Goal: Task Accomplishment & Management: Complete application form

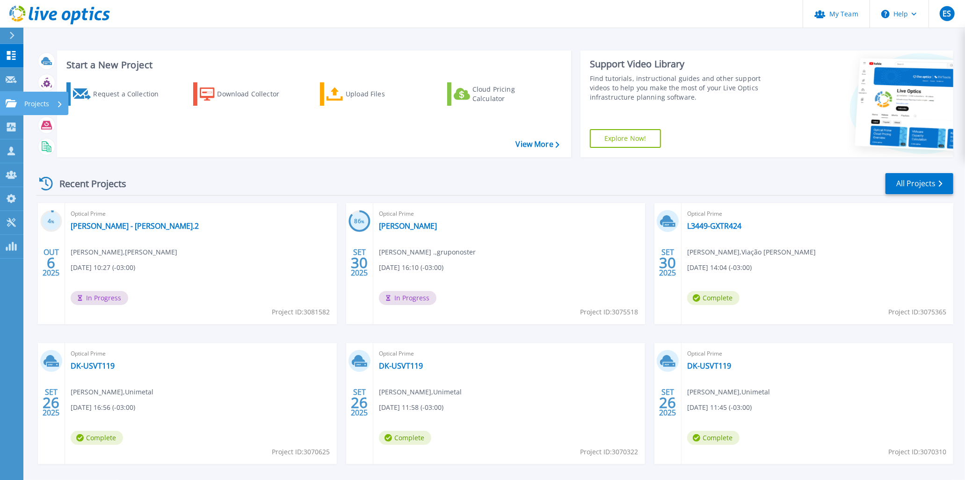
click at [7, 102] on icon at bounding box center [11, 103] width 11 height 8
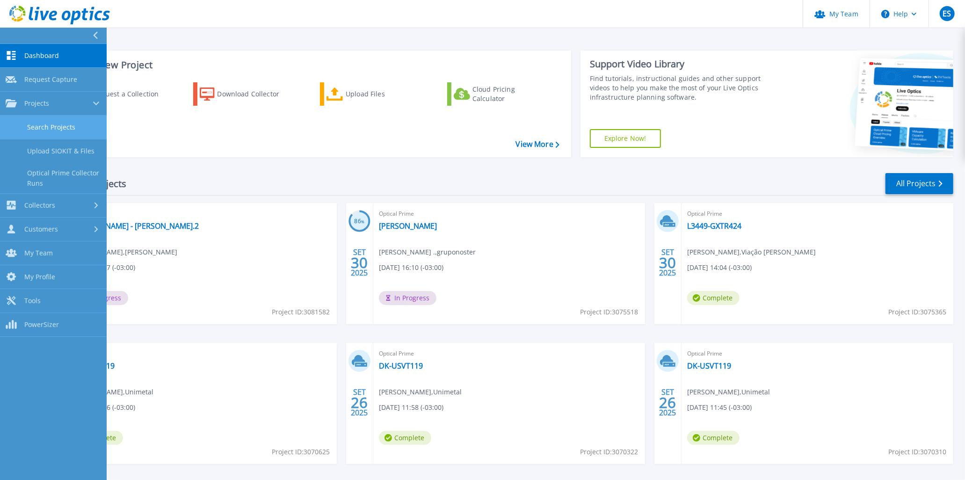
click at [43, 124] on link "Search Projects" at bounding box center [53, 128] width 107 height 24
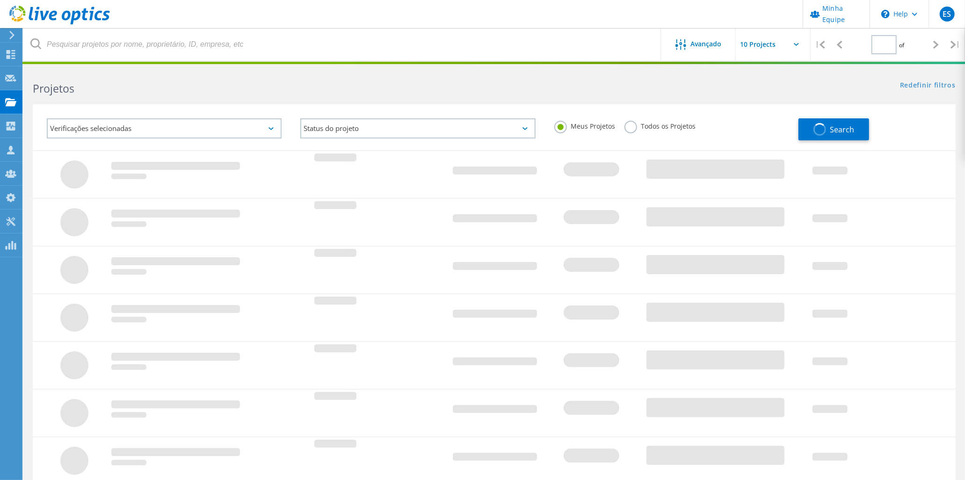
type input "1"
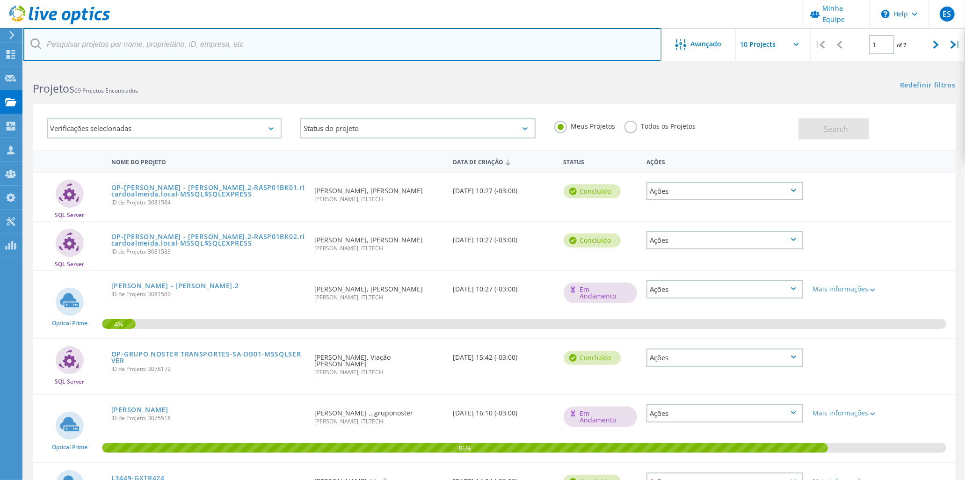
click at [164, 37] on input "text" at bounding box center [342, 44] width 638 height 33
type input "paulitec"
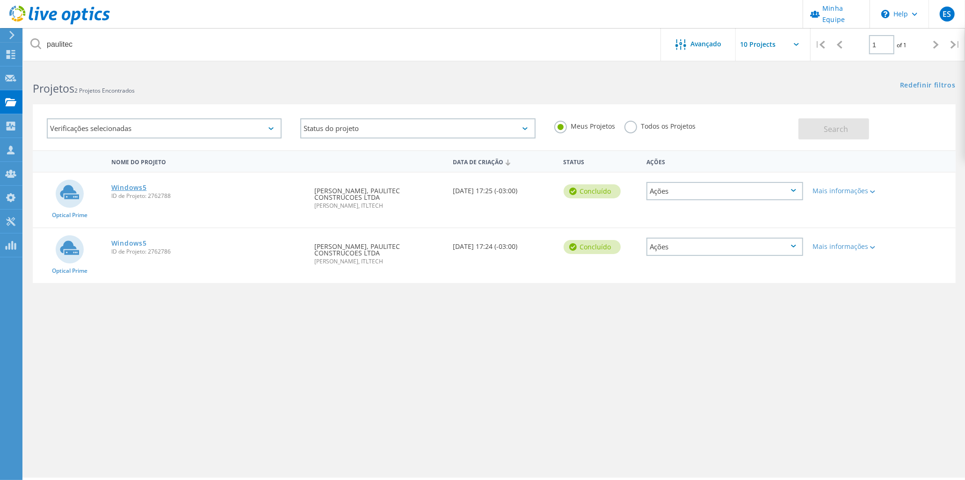
click at [141, 186] on link "Windows5" at bounding box center [129, 187] width 36 height 7
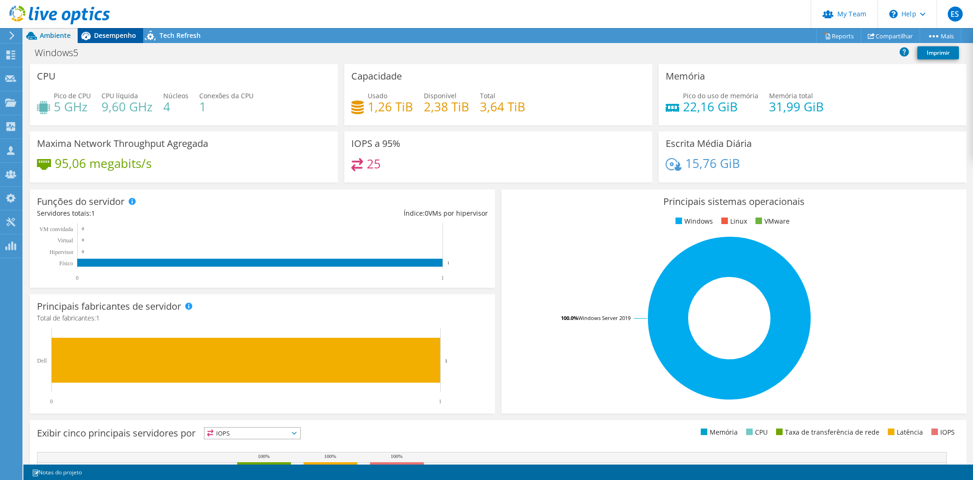
click at [119, 37] on span "Desempenho" at bounding box center [115, 35] width 42 height 9
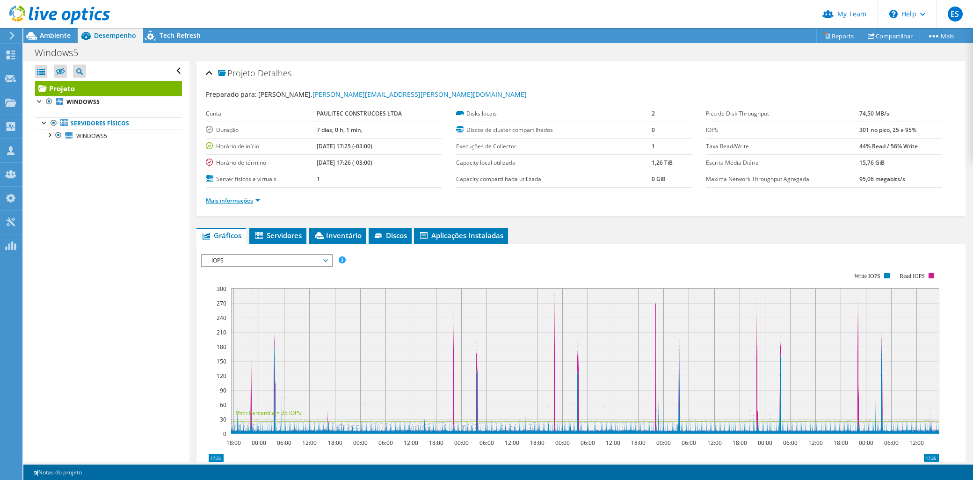
click at [234, 198] on link "Mais informações" at bounding box center [233, 200] width 54 height 8
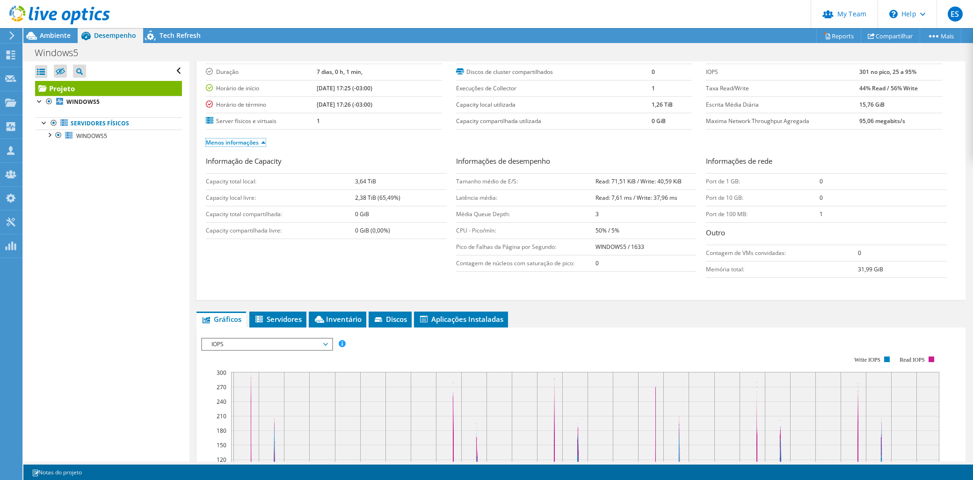
scroll to position [104, 0]
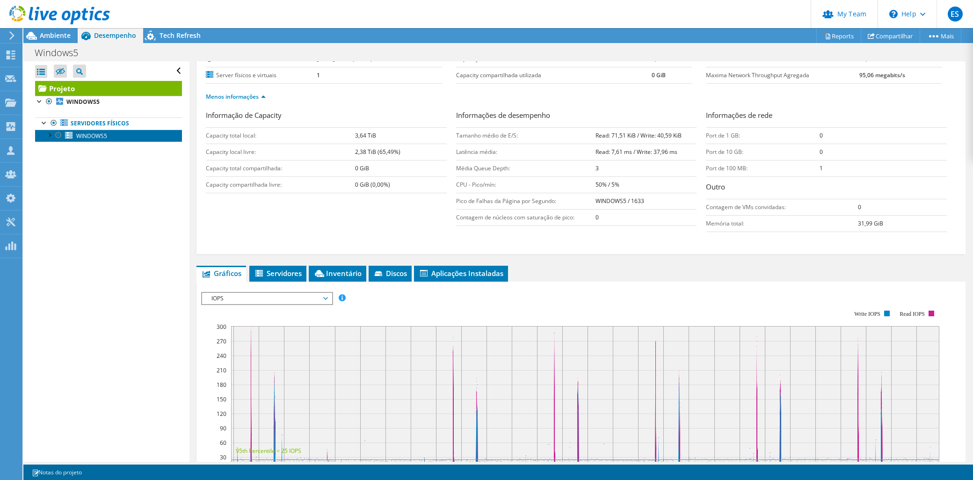
click at [96, 138] on span "WINDOWS5" at bounding box center [91, 136] width 31 height 8
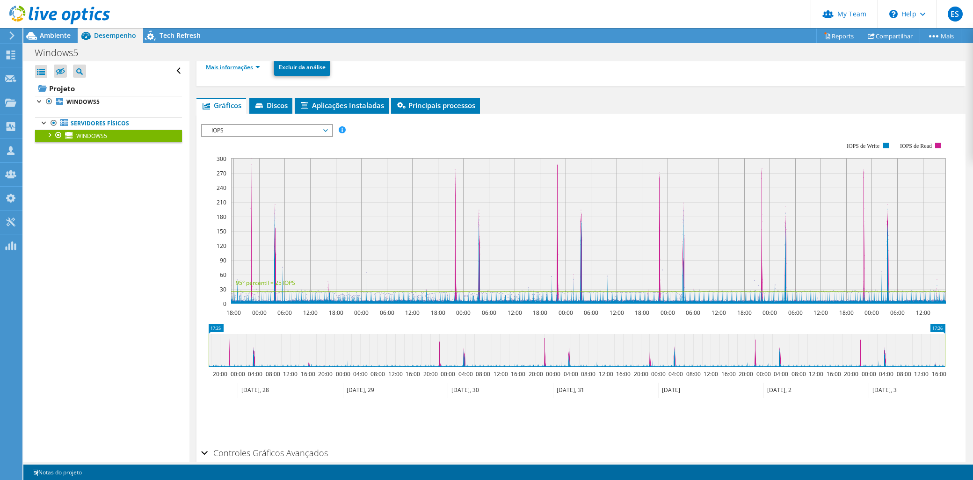
click at [227, 67] on link "Mais informações" at bounding box center [233, 67] width 54 height 8
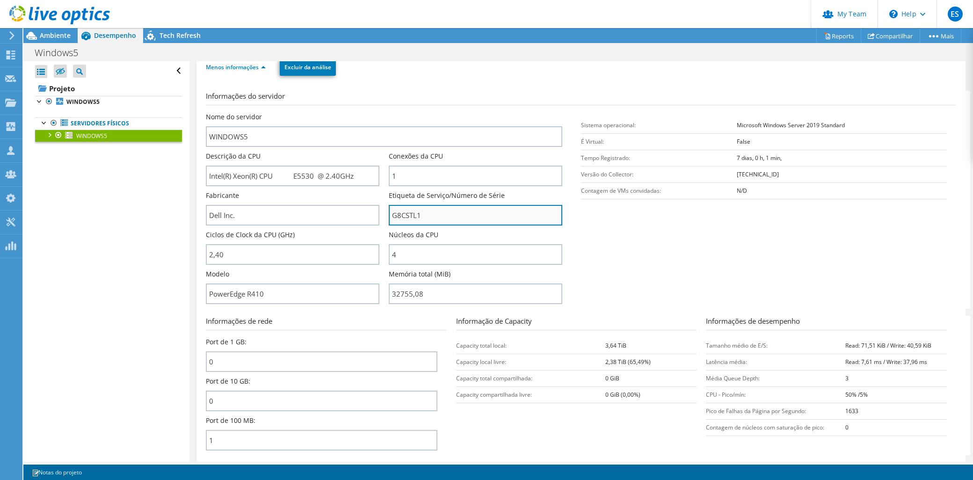
click at [403, 216] on input "G8CSTL1" at bounding box center [475, 215] width 173 height 21
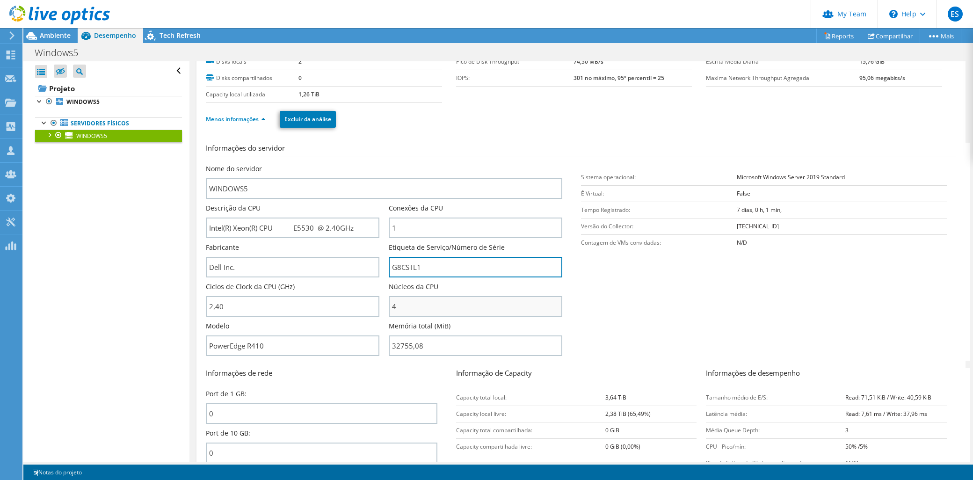
scroll to position [0, 0]
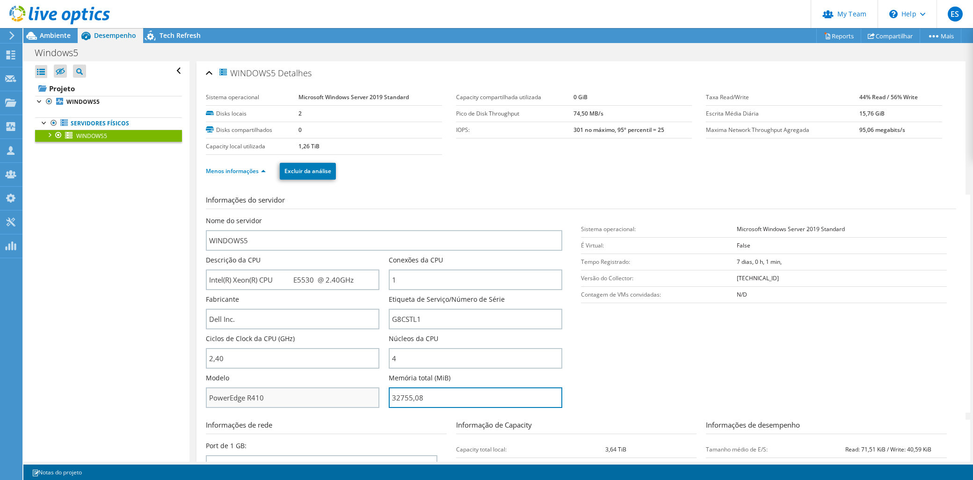
drag, startPoint x: 438, startPoint y: 397, endPoint x: 365, endPoint y: 396, distance: 72.5
click at [365, 216] on div "Nome do servidor WINDOWS5 Descrição da CPU Intel(R) Xeon(R) CPU E5530 @ 2.40GHz…" at bounding box center [389, 216] width 366 height 0
type input "3275508"
click at [61, 36] on span "Ambiente" at bounding box center [55, 35] width 31 height 9
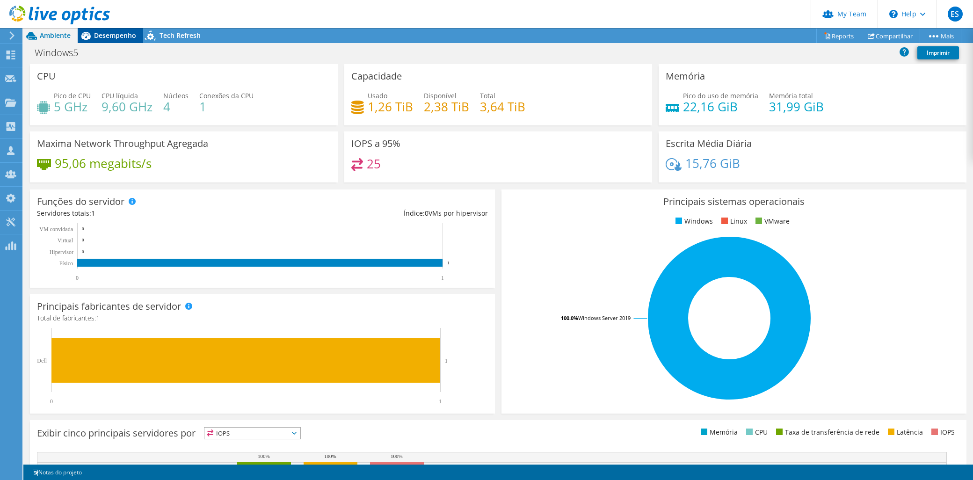
click at [117, 31] on span "Desempenho" at bounding box center [115, 35] width 42 height 9
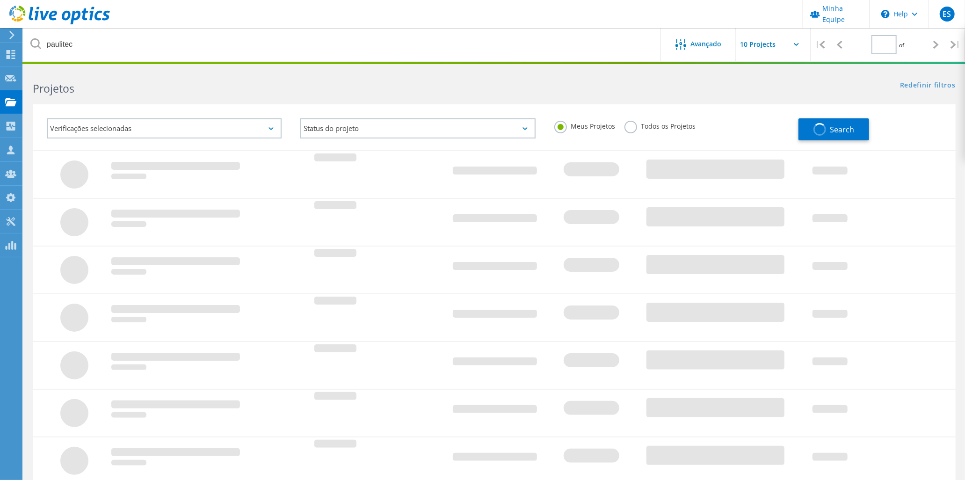
type input "1"
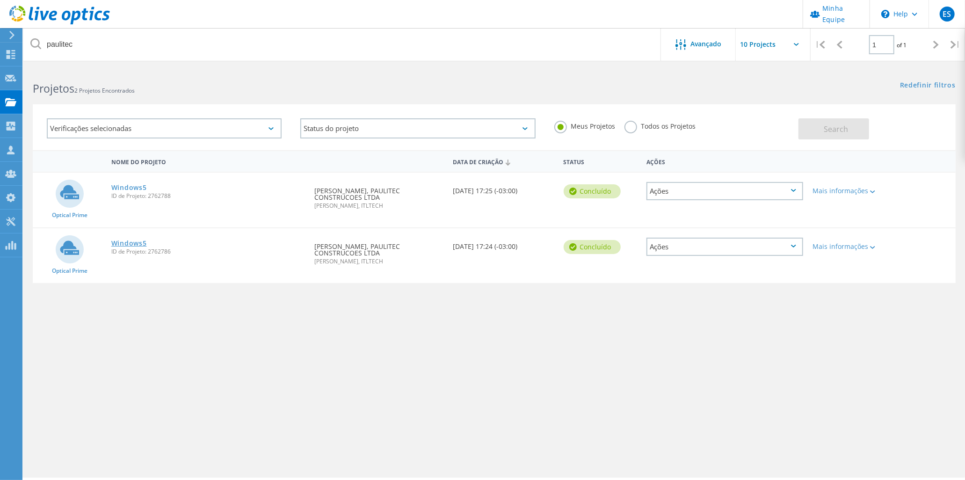
click at [140, 241] on link "Windows5" at bounding box center [129, 243] width 36 height 7
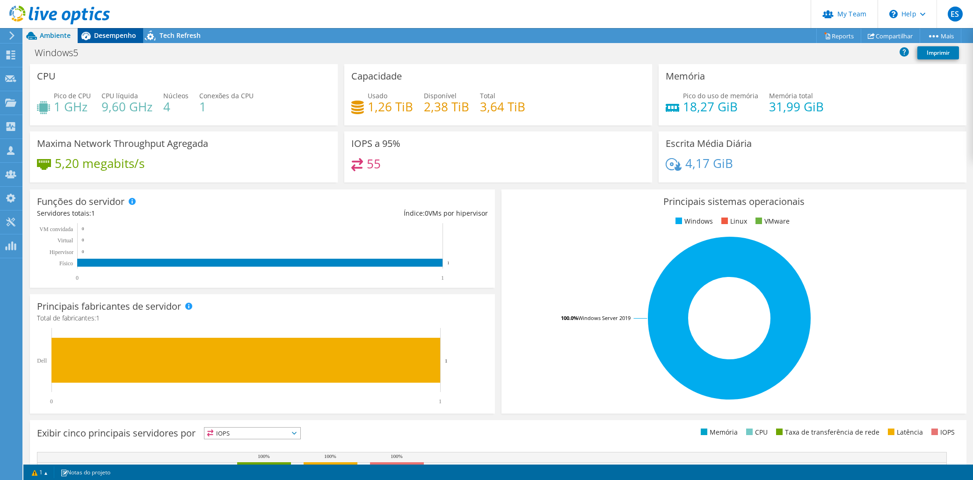
click at [111, 34] on span "Desempenho" at bounding box center [115, 35] width 42 height 9
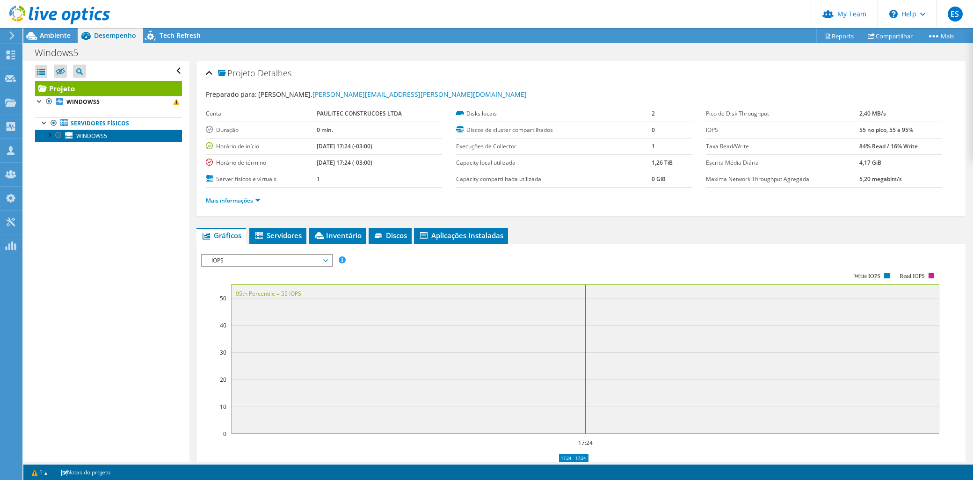
click at [92, 134] on span "WINDOWS5" at bounding box center [91, 136] width 31 height 8
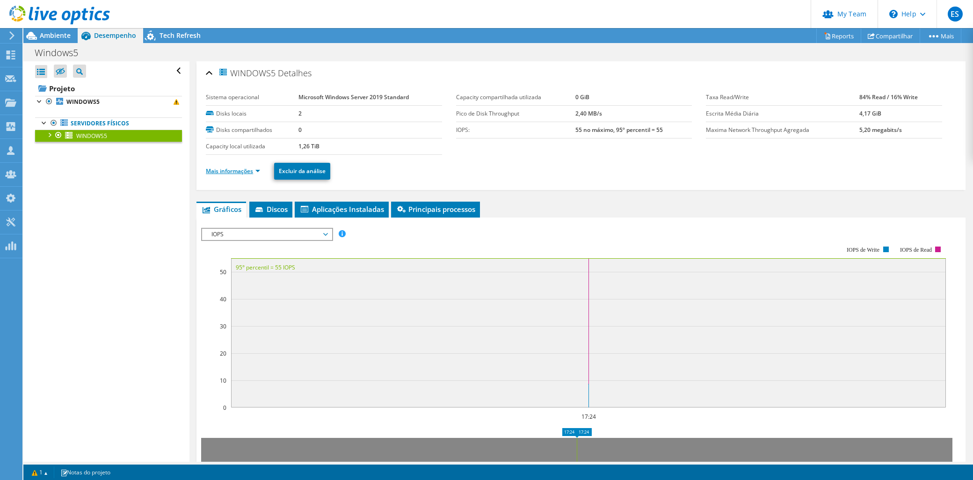
click at [248, 170] on link "Mais informações" at bounding box center [233, 171] width 54 height 8
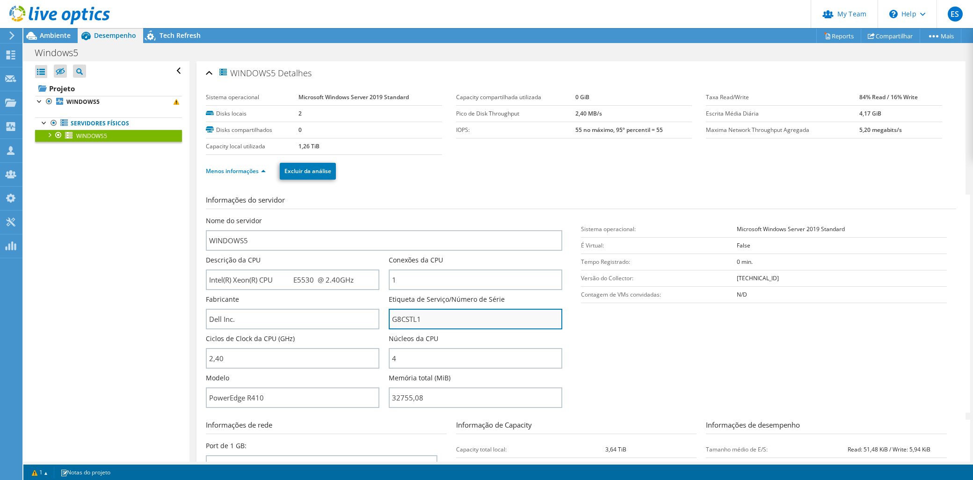
click at [413, 318] on input "G8CSTL1" at bounding box center [475, 319] width 173 height 21
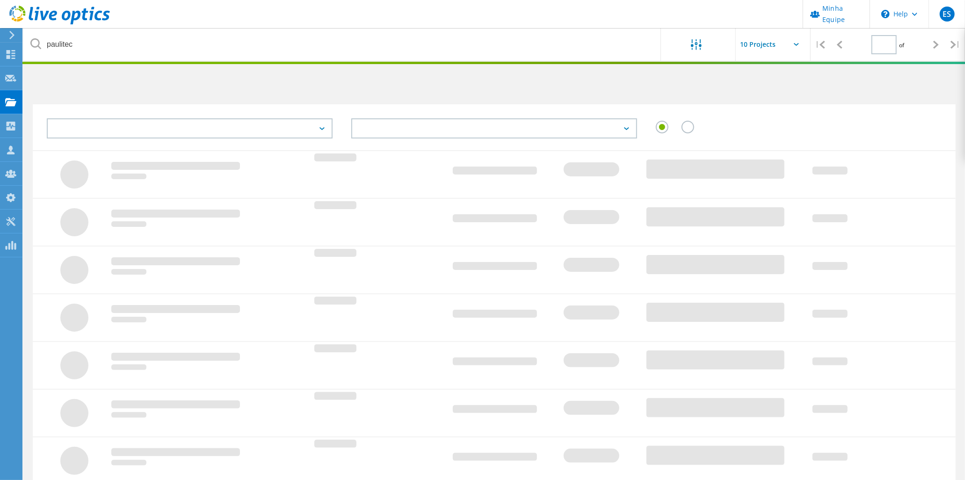
type input "1"
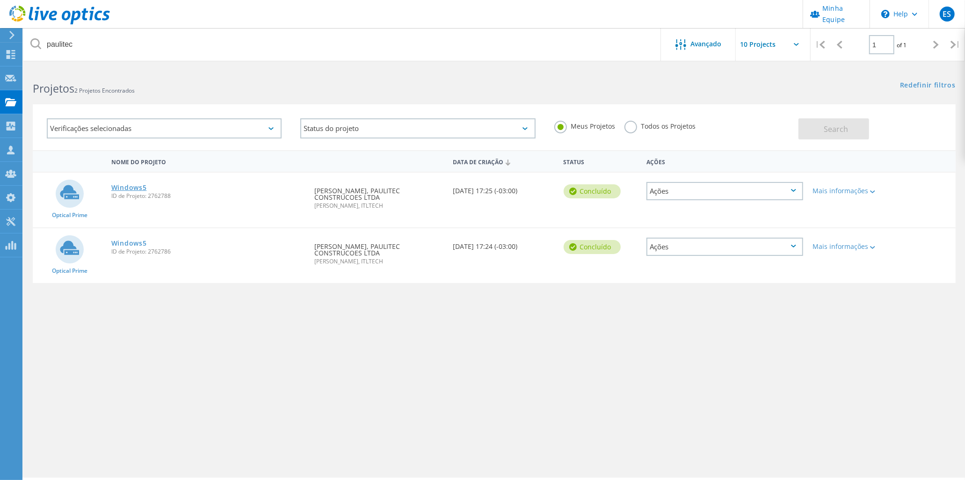
click at [136, 185] on link "Windows5" at bounding box center [129, 187] width 36 height 7
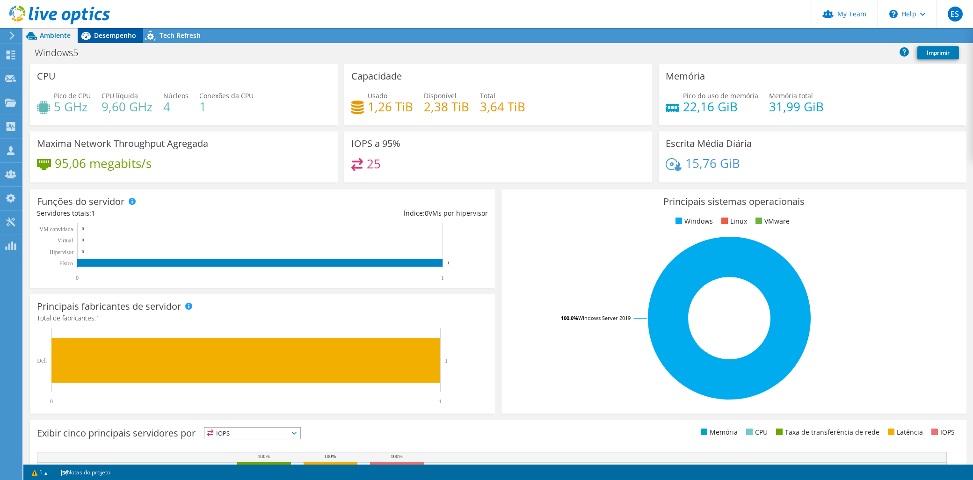
click at [111, 37] on span "Desempenho" at bounding box center [115, 35] width 42 height 9
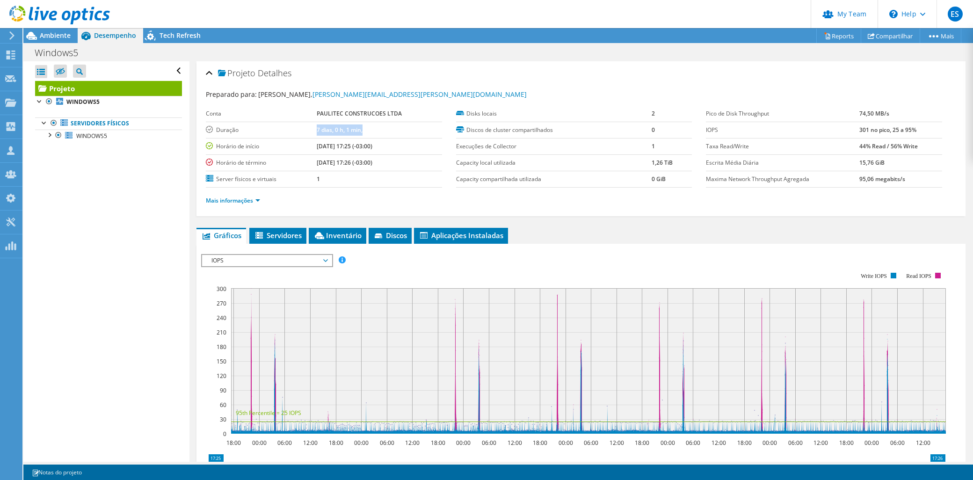
drag, startPoint x: 372, startPoint y: 129, endPoint x: 311, endPoint y: 129, distance: 60.8
click at [311, 129] on tr "Duração 7 dias, 0 h, 1 min," at bounding box center [324, 130] width 236 height 16
copy tr "Duração 7 dias, 0 h, 1 min,"
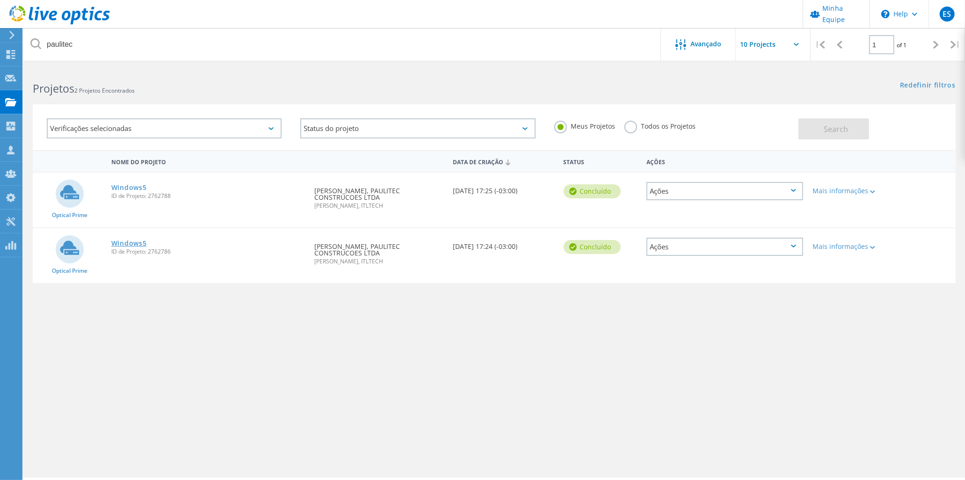
click at [136, 240] on link "Windows5" at bounding box center [129, 243] width 36 height 7
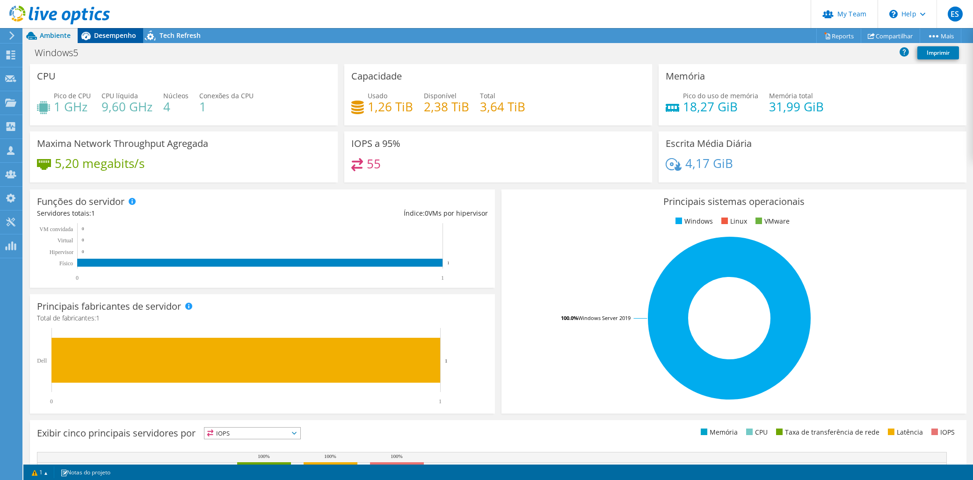
click at [120, 31] on span "Desempenho" at bounding box center [115, 35] width 42 height 9
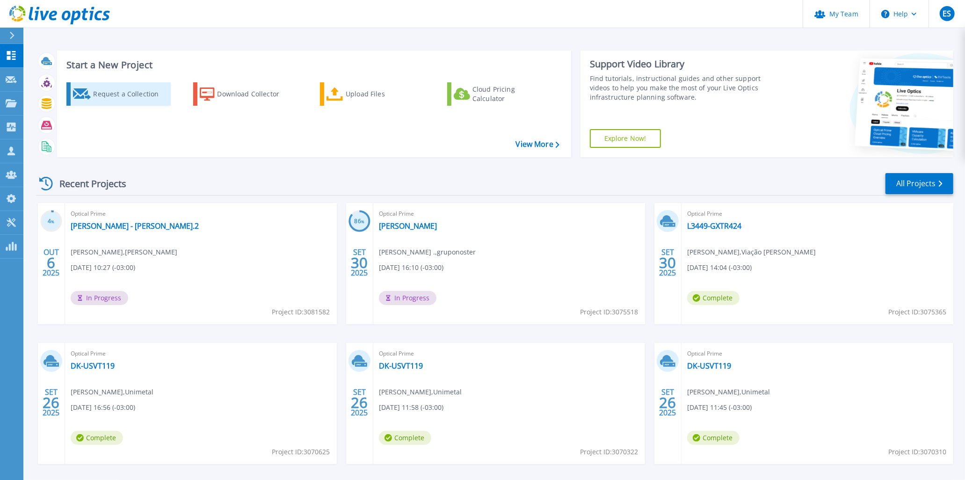
click at [87, 96] on icon at bounding box center [82, 93] width 18 height 11
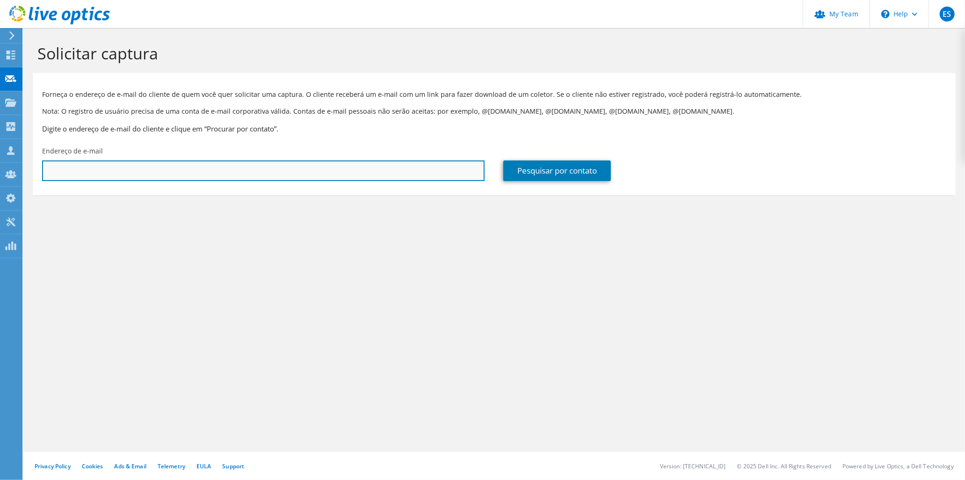
click at [96, 166] on input "text" at bounding box center [263, 170] width 442 height 21
paste input "[EMAIL_ADDRESS][DOMAIN_NAME]>;"
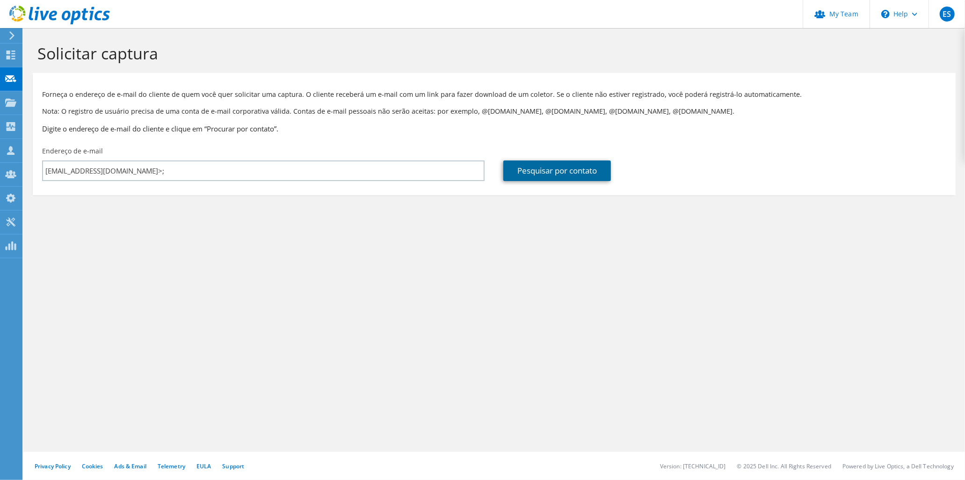
click at [528, 169] on link "Pesquisar por contato" at bounding box center [557, 170] width 108 height 21
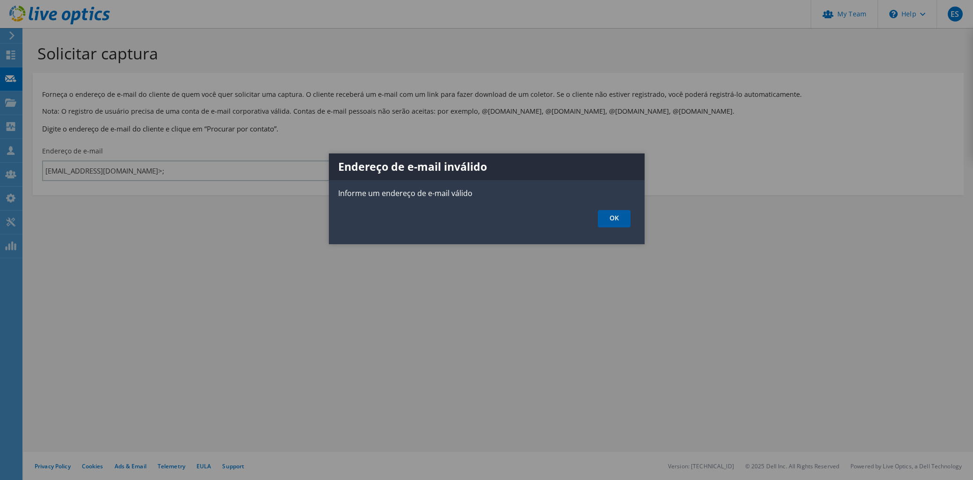
click at [611, 226] on link "OK" at bounding box center [614, 218] width 33 height 17
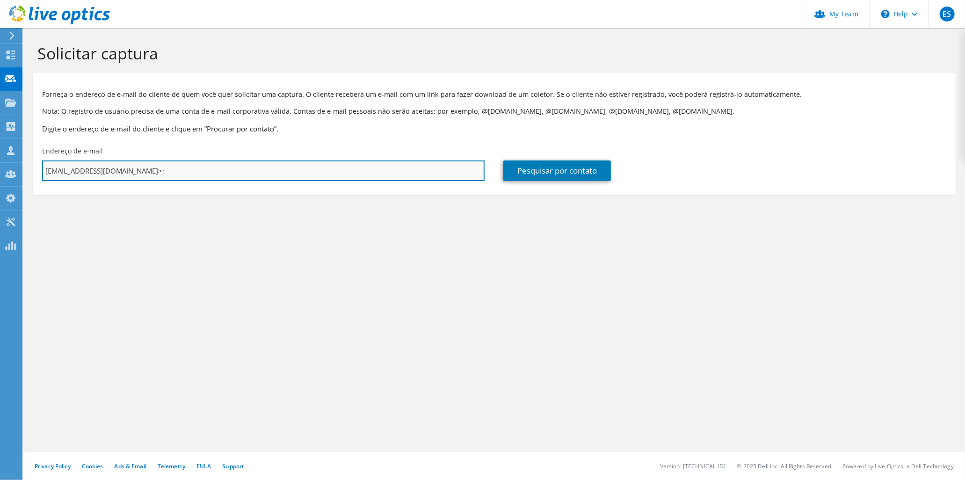
click at [173, 168] on input "[EMAIL_ADDRESS][DOMAIN_NAME]>;" at bounding box center [263, 170] width 442 height 21
type input "[EMAIL_ADDRESS][DOMAIN_NAME]"
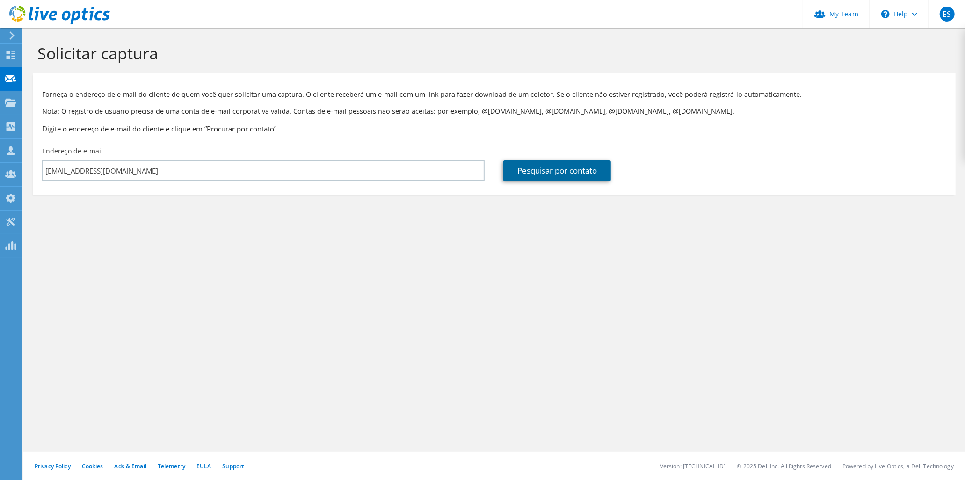
click at [577, 167] on link "Pesquisar por contato" at bounding box center [557, 170] width 108 height 21
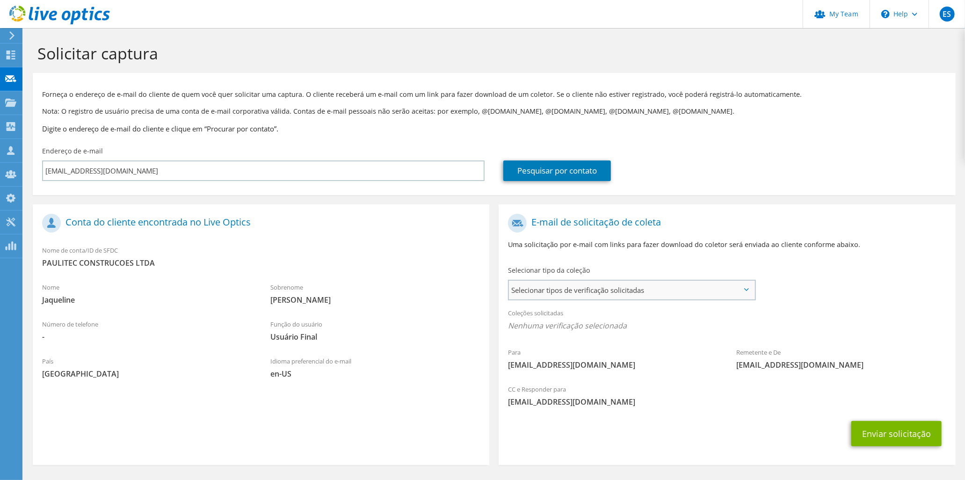
click at [607, 293] on span "Selecionar tipos de verificação solicitadas" at bounding box center [631, 290] width 245 height 19
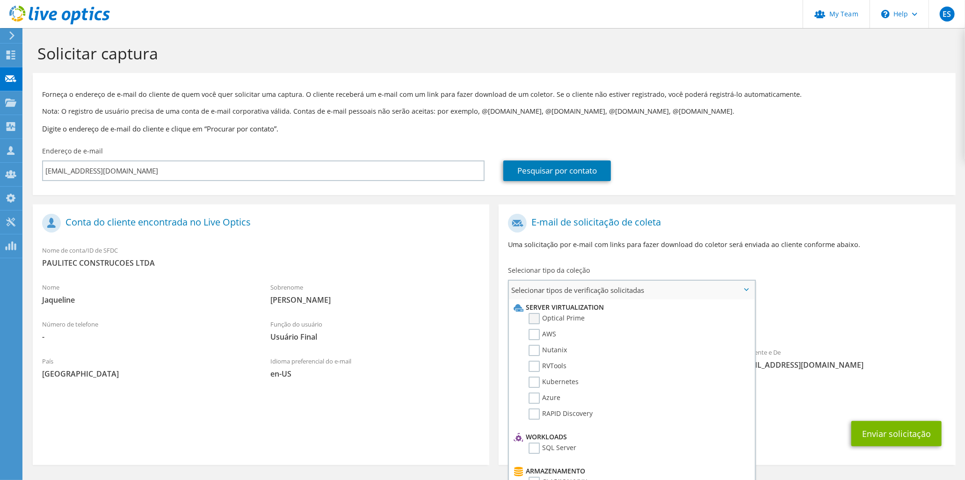
click at [582, 315] on label "Optical Prime" at bounding box center [556, 318] width 56 height 11
click at [0, 0] on input "Optical Prime" at bounding box center [0, 0] width 0 height 0
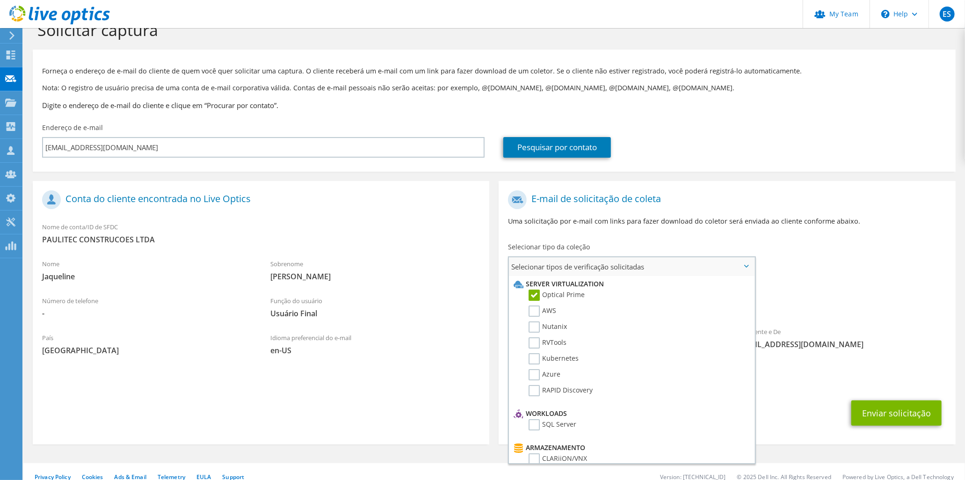
scroll to position [35, 0]
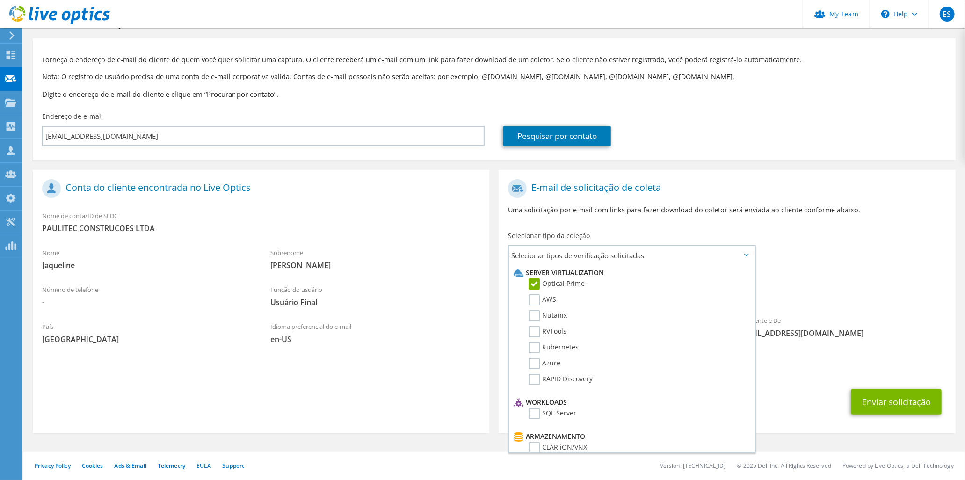
click at [839, 387] on div "Enviar solicitação" at bounding box center [726, 401] width 456 height 35
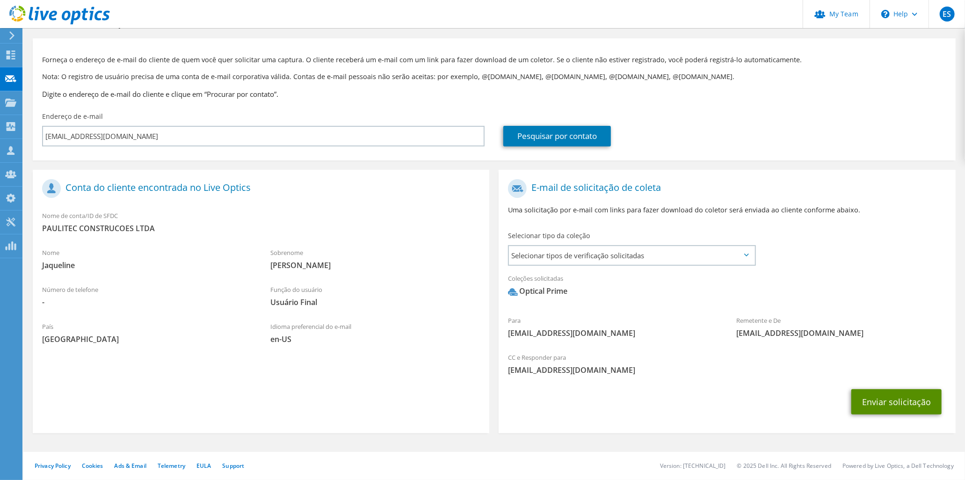
click at [870, 398] on button "Enviar solicitação" at bounding box center [896, 401] width 90 height 25
